Goal: Information Seeking & Learning: Learn about a topic

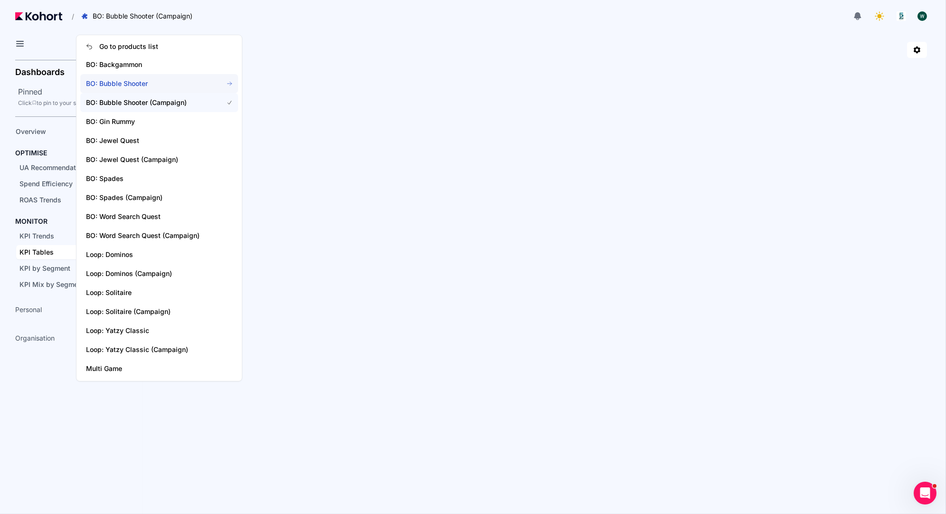
click at [133, 90] on span "BO: Bubble Shooter" at bounding box center [159, 83] width 158 height 19
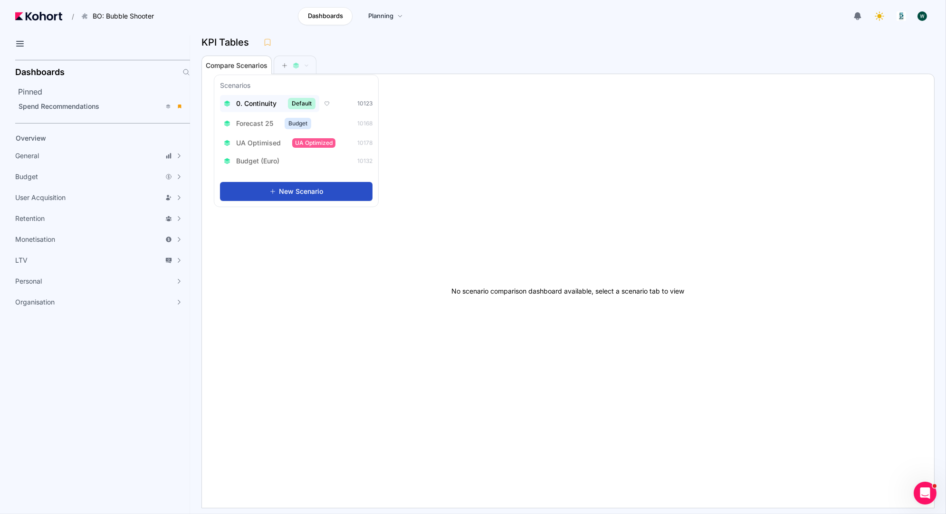
click at [254, 107] on span "0. Continuity" at bounding box center [256, 103] width 40 height 9
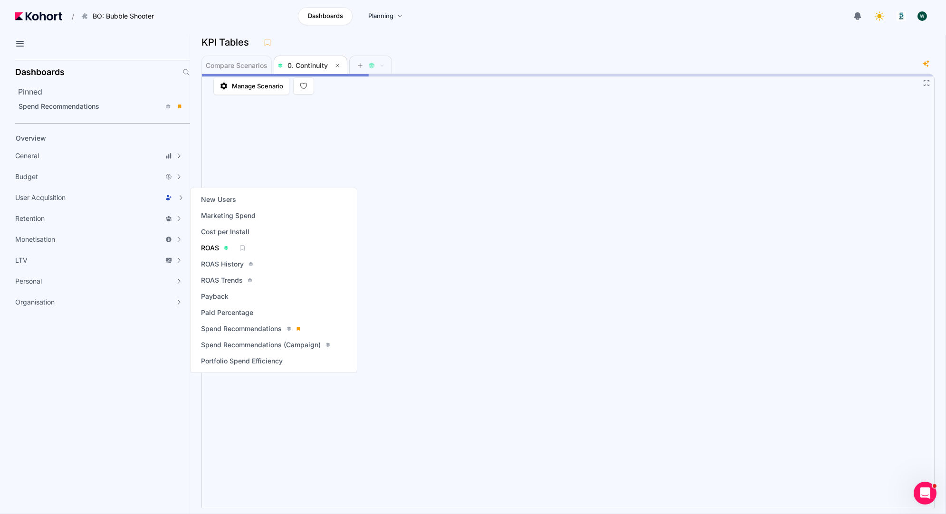
click at [207, 244] on span "ROAS" at bounding box center [210, 247] width 18 height 9
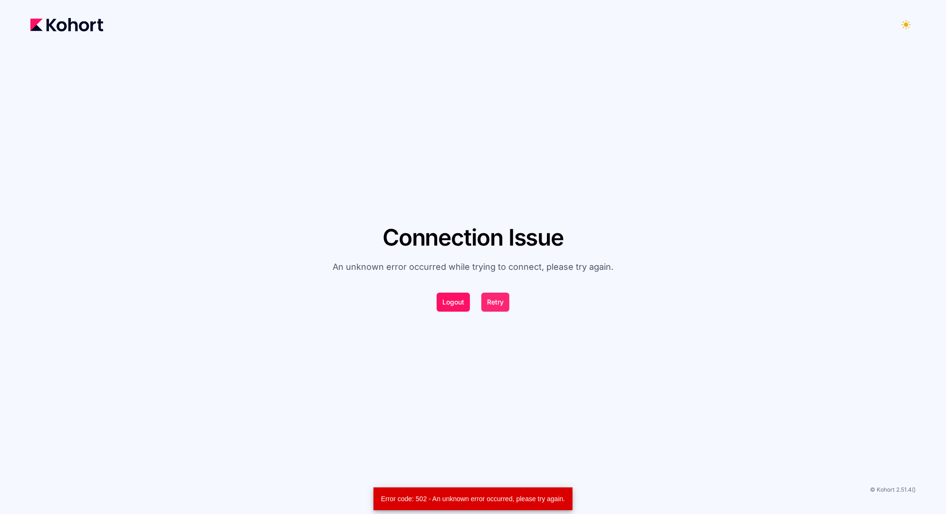
click at [501, 297] on button "Retry" at bounding box center [495, 302] width 28 height 19
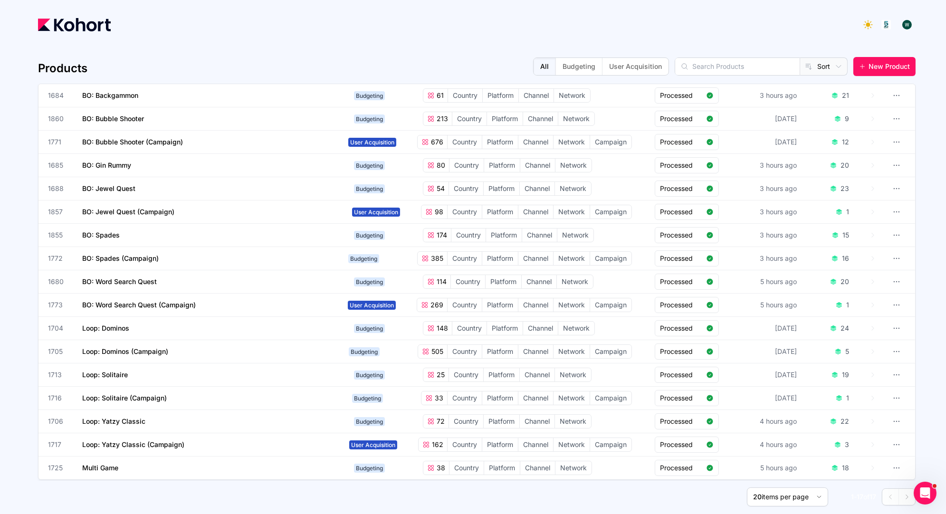
click at [584, 26] on div at bounding box center [476, 24] width 877 height 19
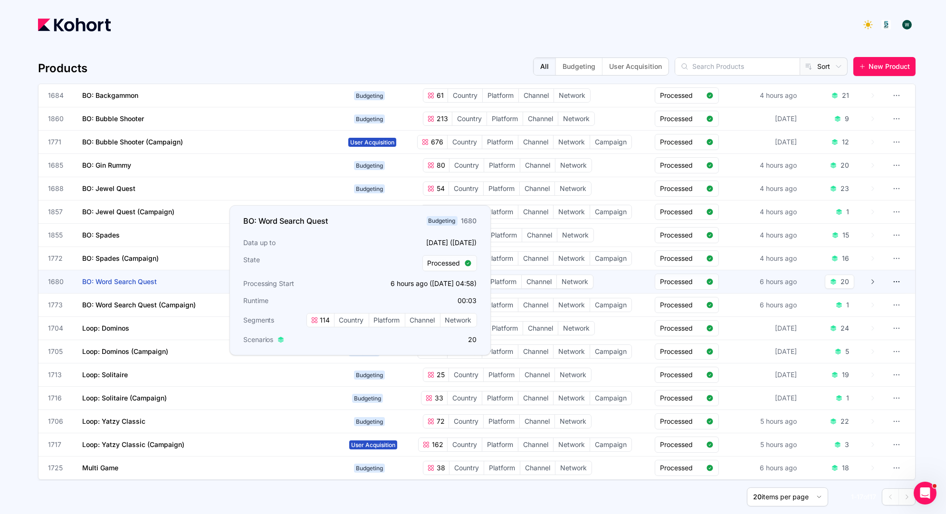
click at [146, 278] on span "BO: Word Search Quest" at bounding box center [119, 281] width 75 height 8
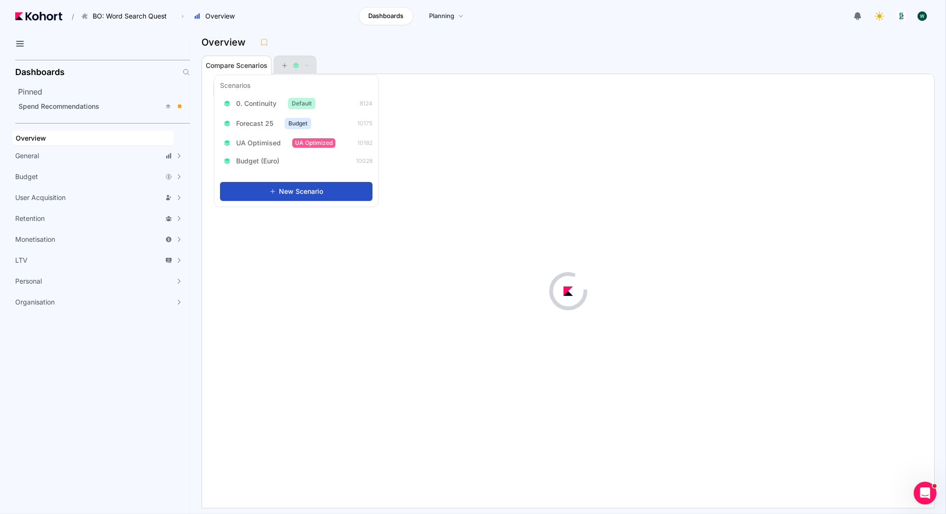
click at [300, 63] on span at bounding box center [295, 65] width 28 height 7
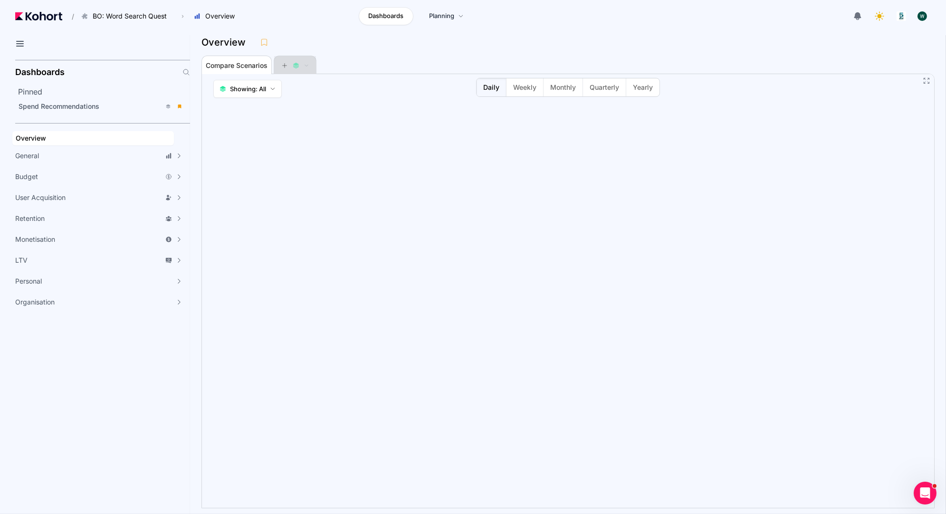
scroll to position [0, 0]
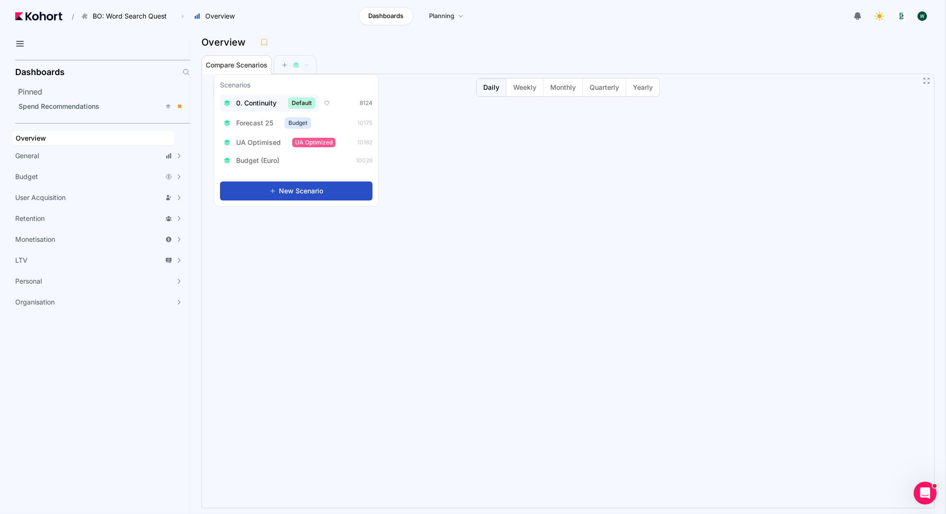
click at [263, 105] on span "0. Continuity" at bounding box center [256, 102] width 40 height 9
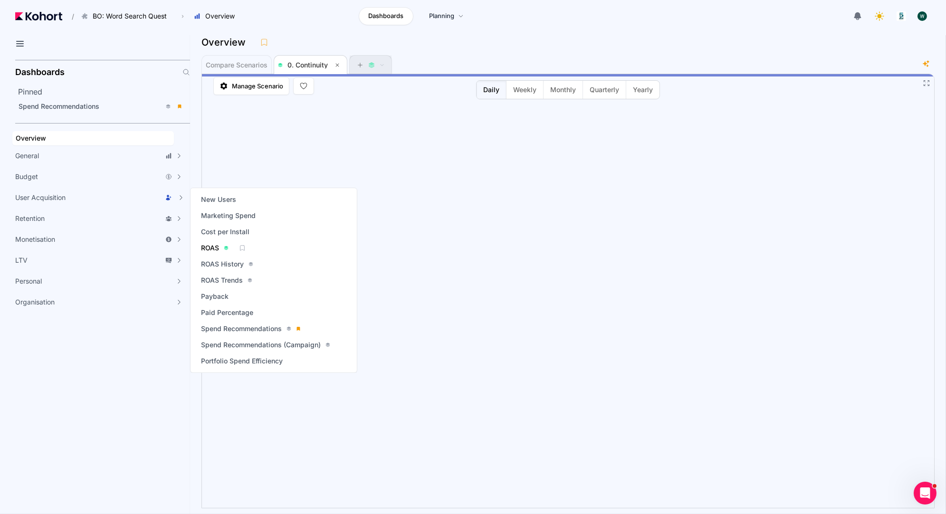
click at [211, 249] on span "ROAS" at bounding box center [210, 247] width 18 height 9
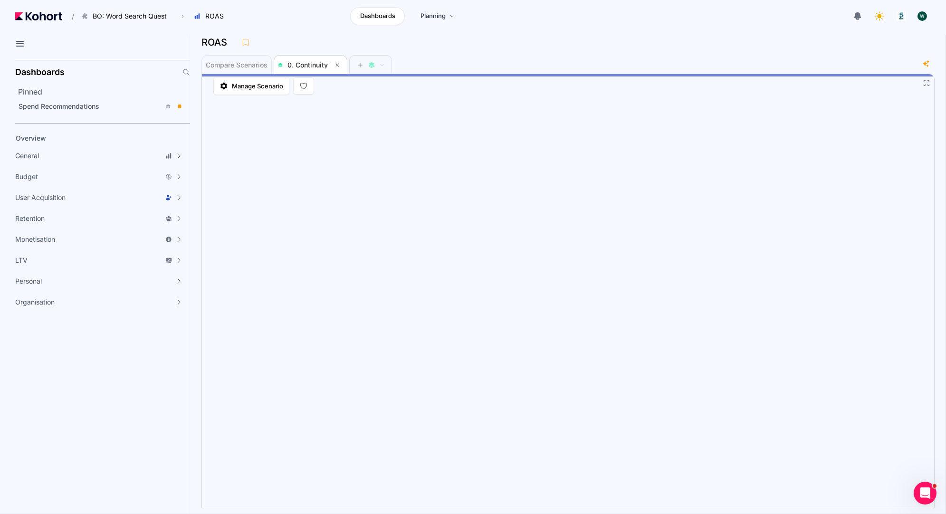
click at [542, 65] on div "Compare Scenarios 0. Continuity" at bounding box center [560, 64] width 718 height 19
click at [353, 62] on span at bounding box center [371, 65] width 42 height 19
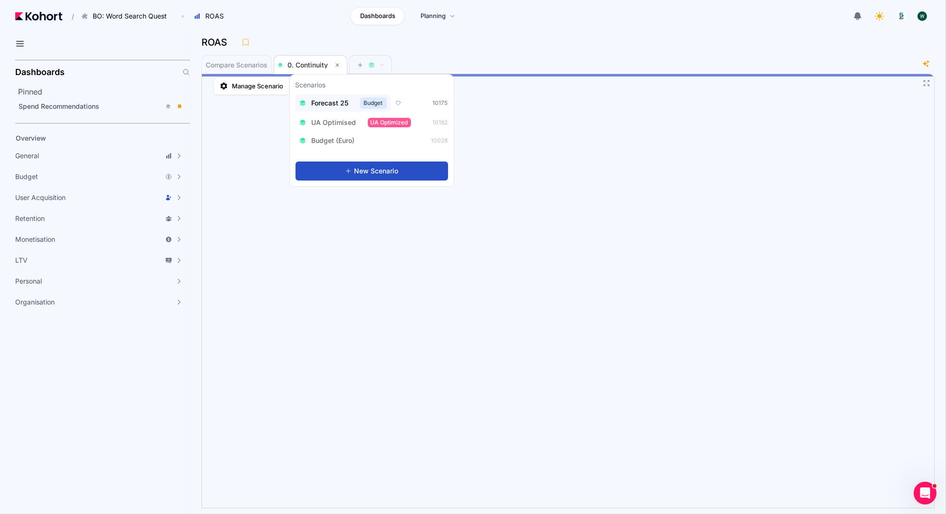
click at [327, 101] on span "Forecast 25" at bounding box center [330, 102] width 37 height 9
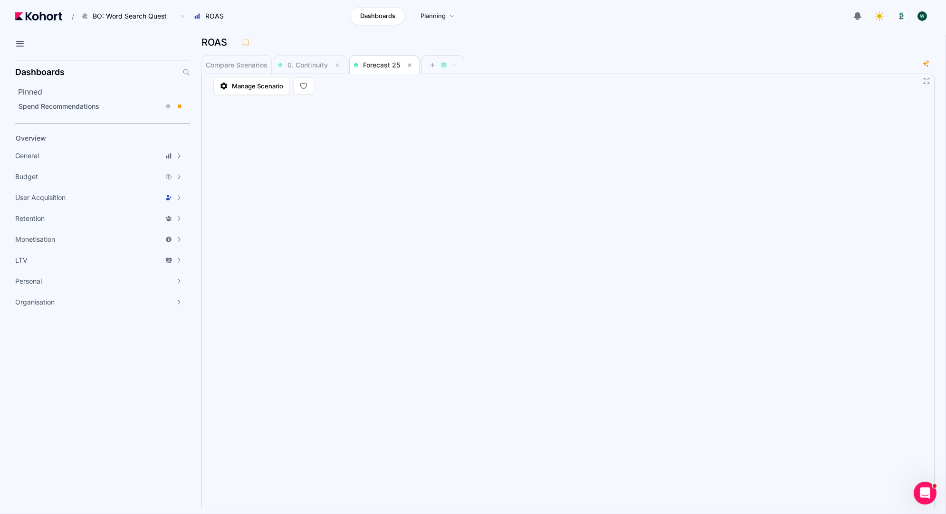
click at [256, 14] on div "Dashboards Planning" at bounding box center [408, 16] width 349 height 18
